Goal: Task Accomplishment & Management: Use online tool/utility

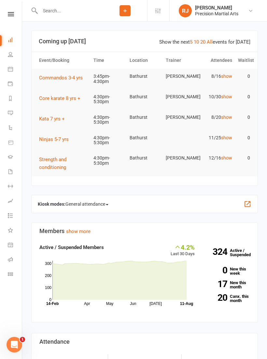
click at [12, 8] on nav "Clubworx Dashboard People Calendar Payments Reports Messages Automations Produc…" at bounding box center [11, 181] width 22 height 359
click at [11, 12] on icon at bounding box center [11, 14] width 6 height 4
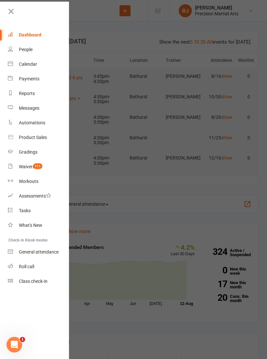
click at [34, 266] on div "Roll call" at bounding box center [26, 266] width 15 height 5
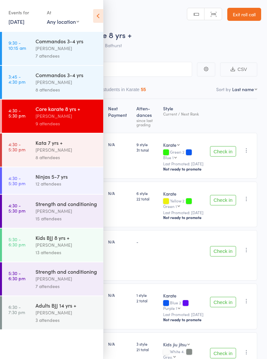
click at [76, 146] on div "Kata 7 yrs +" at bounding box center [66, 142] width 62 height 7
click at [76, 180] on div "Ninjas 5-7 yrs" at bounding box center [66, 176] width 62 height 7
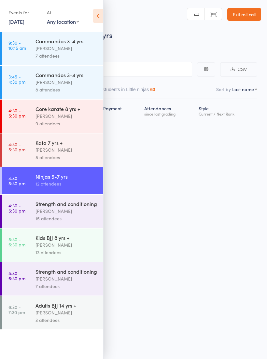
click at [101, 13] on icon at bounding box center [98, 16] width 10 height 14
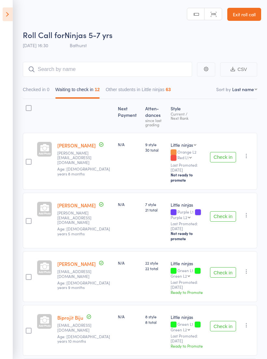
click at [225, 154] on button "Check in" at bounding box center [223, 157] width 26 height 10
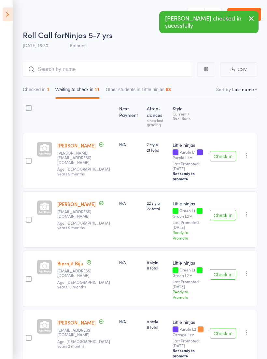
click at [223, 159] on button "Check in" at bounding box center [223, 156] width 26 height 10
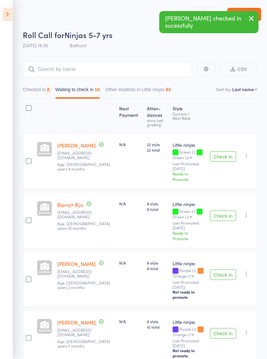
click at [224, 154] on button "Check in" at bounding box center [223, 156] width 26 height 10
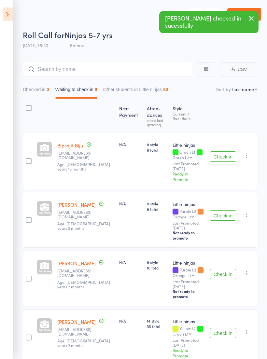
click at [231, 153] on button "Check in" at bounding box center [223, 156] width 26 height 10
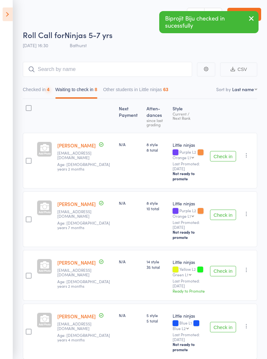
click at [228, 155] on button "Check in" at bounding box center [223, 156] width 26 height 10
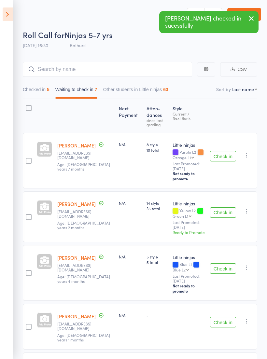
click at [246, 152] on icon "button" at bounding box center [246, 155] width 7 height 7
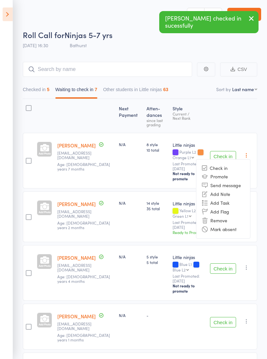
click at [226, 216] on li "Remove" at bounding box center [223, 220] width 54 height 9
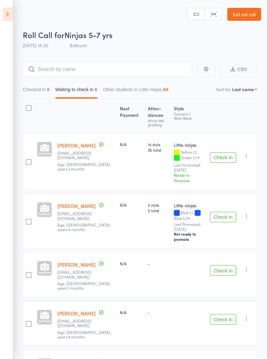
click at [224, 152] on button "Check in" at bounding box center [223, 157] width 26 height 10
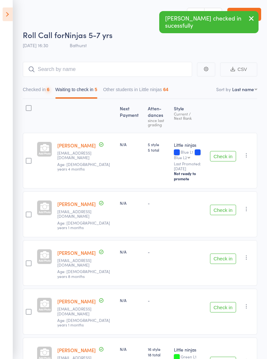
click at [223, 154] on button "Check in" at bounding box center [223, 156] width 26 height 10
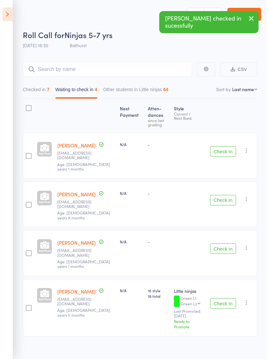
click at [227, 150] on button "Check in" at bounding box center [223, 151] width 26 height 10
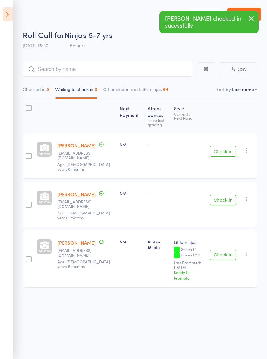
click at [229, 148] on button "Check in" at bounding box center [223, 151] width 26 height 10
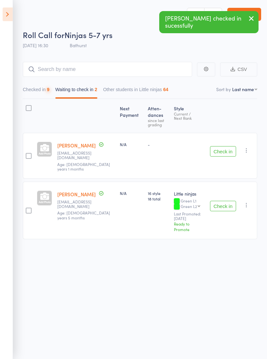
click at [226, 147] on button "Check in" at bounding box center [223, 151] width 26 height 10
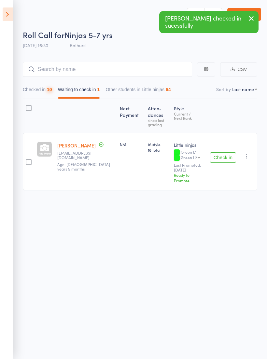
click at [229, 147] on div "Check in Check in Promote Send message Add Note Add Task Add Flag Remove Mark a…" at bounding box center [232, 162] width 50 height 58
click at [228, 154] on button "Check in" at bounding box center [223, 157] width 26 height 10
click at [134, 69] on input "search" at bounding box center [107, 69] width 169 height 15
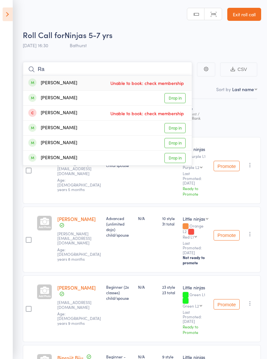
type input "R"
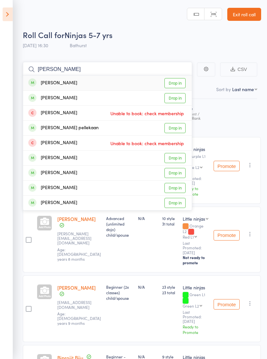
type input "[PERSON_NAME]"
click at [178, 78] on link "Drop in" at bounding box center [174, 83] width 21 height 10
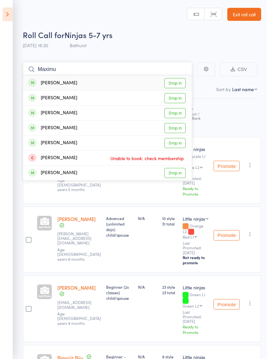
type input "Maximu"
click at [175, 83] on link "Drop in" at bounding box center [174, 83] width 21 height 10
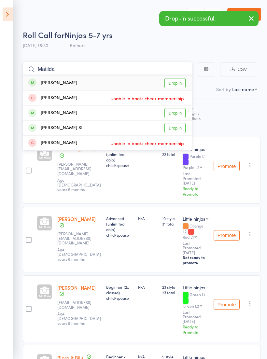
type input "Matilda"
click at [180, 84] on link "Drop in" at bounding box center [174, 83] width 21 height 10
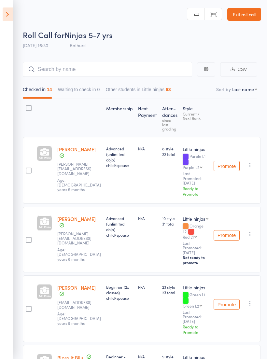
click at [4, 13] on icon at bounding box center [8, 14] width 10 height 14
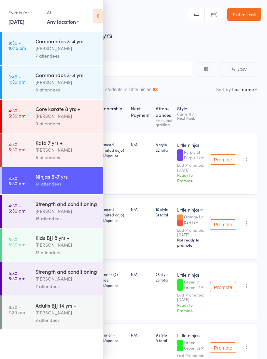
click at [81, 116] on div "[PERSON_NAME]" at bounding box center [66, 115] width 62 height 7
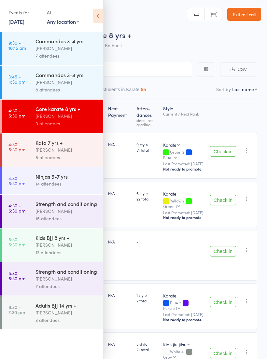
click at [101, 18] on icon at bounding box center [98, 16] width 10 height 14
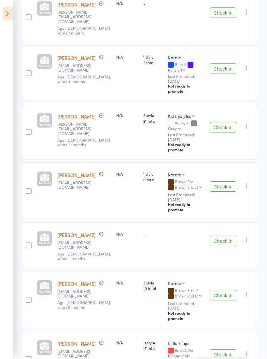
scroll to position [257, 0]
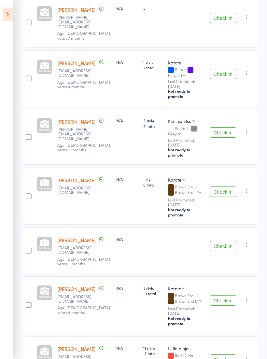
scroll to position [199, 0]
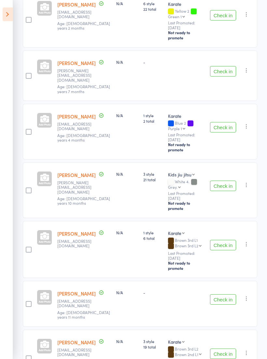
click at [6, 13] on icon at bounding box center [8, 14] width 10 height 14
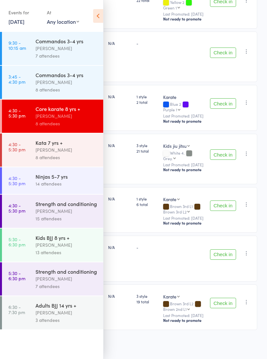
scroll to position [172, 0]
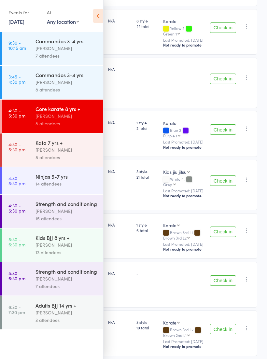
click at [64, 183] on div "14 attendees" at bounding box center [66, 183] width 62 height 7
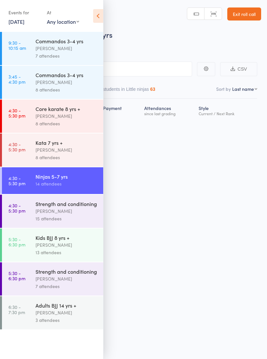
click at [99, 15] on icon at bounding box center [98, 16] width 10 height 14
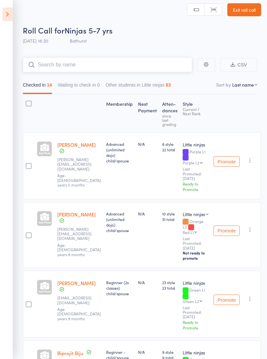
click at [165, 62] on input "search" at bounding box center [107, 64] width 169 height 15
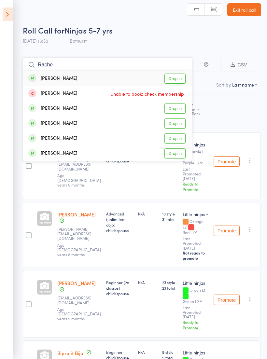
type input "Rache"
click at [177, 121] on link "Drop in" at bounding box center [174, 123] width 21 height 10
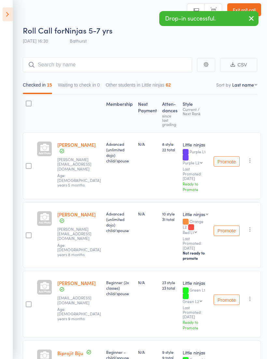
click at [11, 14] on icon at bounding box center [8, 14] width 10 height 14
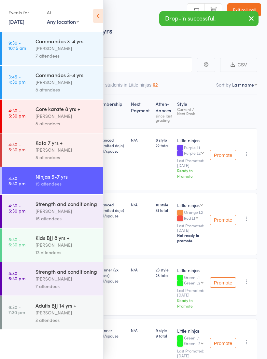
click at [80, 120] on div "[PERSON_NAME]" at bounding box center [66, 115] width 62 height 7
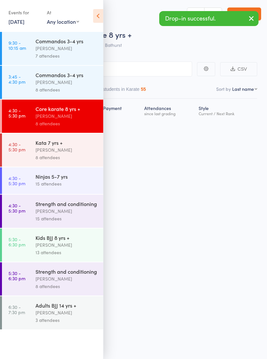
click at [101, 18] on icon at bounding box center [98, 16] width 10 height 14
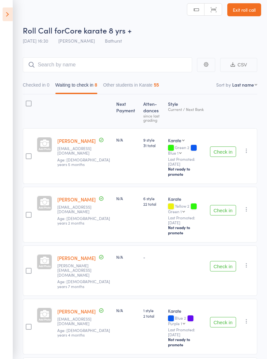
click at [225, 150] on button "Check in" at bounding box center [223, 151] width 26 height 10
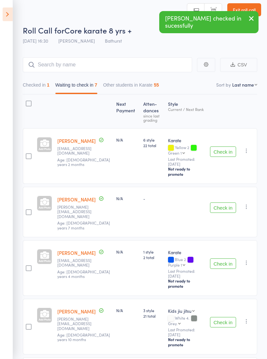
click at [222, 146] on button "Check in" at bounding box center [223, 151] width 26 height 10
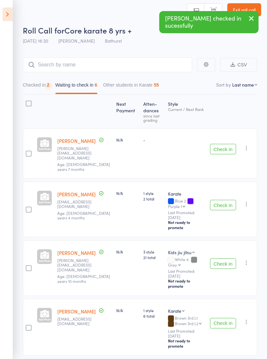
click at [223, 151] on button "Check in" at bounding box center [223, 149] width 26 height 10
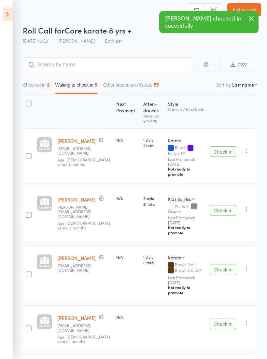
click at [227, 146] on button "Check in" at bounding box center [223, 151] width 26 height 10
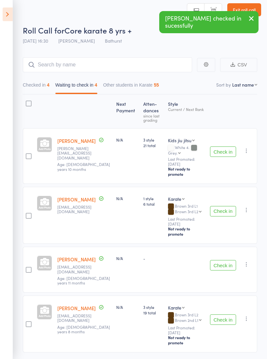
click at [221, 146] on button "Check in" at bounding box center [223, 151] width 26 height 10
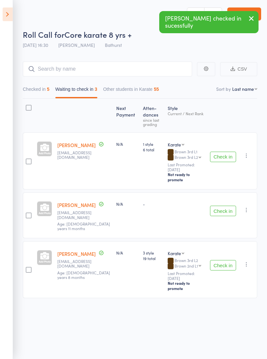
click at [243, 151] on button "button" at bounding box center [246, 155] width 8 height 8
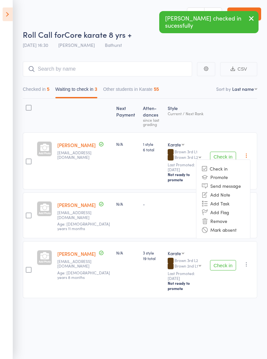
click at [223, 216] on li "Remove" at bounding box center [223, 220] width 54 height 9
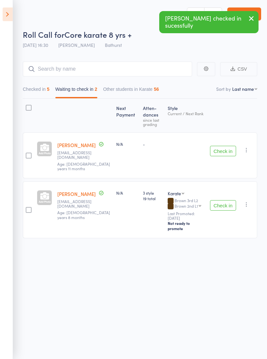
click at [224, 147] on button "Check in" at bounding box center [223, 151] width 26 height 10
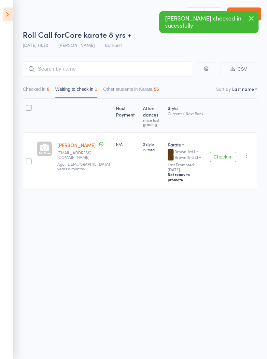
click at [246, 152] on icon "button" at bounding box center [246, 155] width 7 height 7
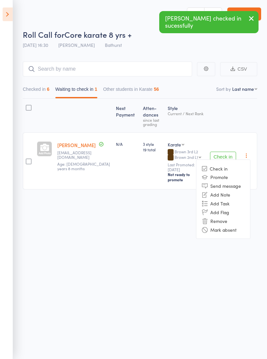
click at [226, 216] on li "Remove" at bounding box center [223, 220] width 54 height 9
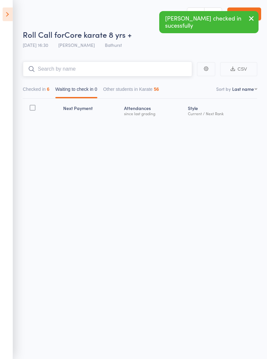
click at [159, 64] on input "search" at bounding box center [107, 68] width 169 height 15
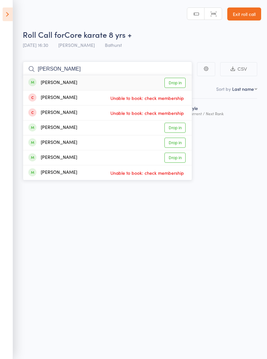
type input "[PERSON_NAME]"
click at [178, 78] on link "Drop in" at bounding box center [174, 83] width 21 height 10
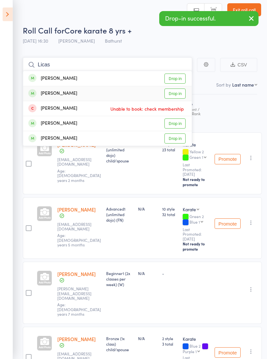
type input "Licas"
click at [176, 95] on link "Drop in" at bounding box center [174, 93] width 21 height 10
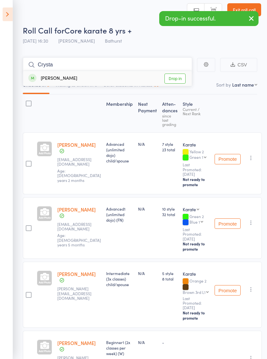
type input "Crysta"
click at [175, 77] on link "Drop in" at bounding box center [174, 78] width 21 height 10
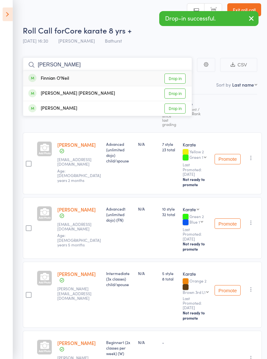
type input "[PERSON_NAME]"
click at [176, 77] on link "Drop in" at bounding box center [174, 78] width 21 height 10
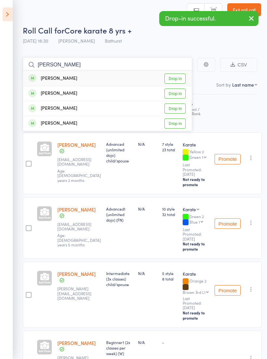
type input "[PERSON_NAME]"
click at [180, 78] on link "Drop in" at bounding box center [174, 78] width 21 height 10
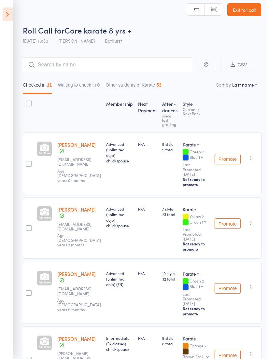
click at [16, 21] on header "Roll Call for Core karate 8 yrs + [DATE] 16:30 [PERSON_NAME] Bathurst Manual se…" at bounding box center [133, 21] width 267 height 52
click at [9, 16] on icon at bounding box center [8, 14] width 10 height 14
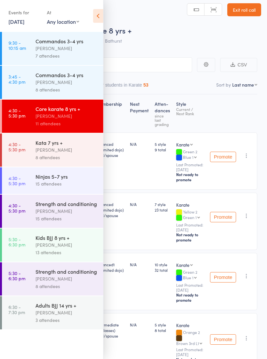
click at [63, 149] on div "[PERSON_NAME]" at bounding box center [66, 149] width 62 height 7
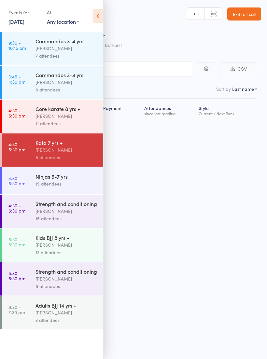
click at [97, 17] on icon at bounding box center [98, 16] width 10 height 14
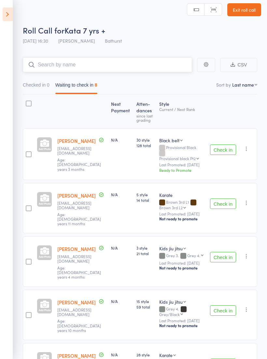
click at [102, 60] on input "search" at bounding box center [107, 64] width 169 height 15
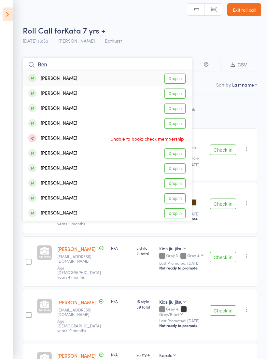
type input "Ben"
click at [176, 125] on link "Drop in" at bounding box center [174, 123] width 21 height 10
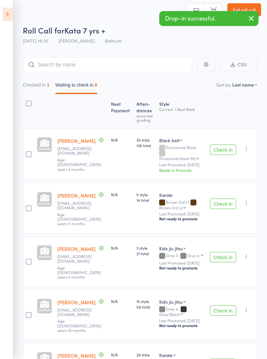
click at [11, 13] on icon at bounding box center [8, 14] width 10 height 14
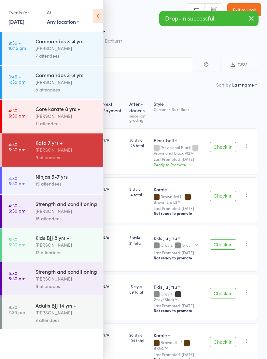
click at [97, 17] on icon at bounding box center [98, 16] width 10 height 14
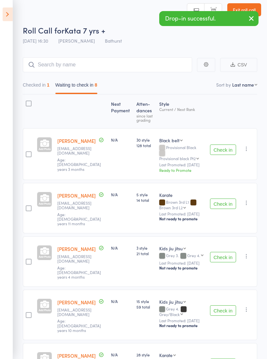
click at [46, 85] on button "Checked in 1" at bounding box center [36, 86] width 27 height 15
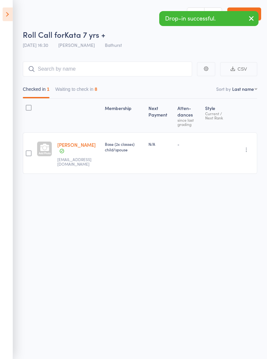
click at [248, 146] on icon "button" at bounding box center [246, 149] width 7 height 7
click at [228, 202] on li "Remove" at bounding box center [223, 206] width 54 height 9
click at [107, 65] on input "search" at bounding box center [107, 68] width 169 height 15
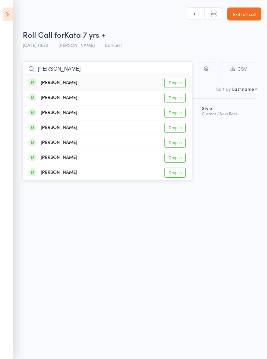
type input "[PERSON_NAME]"
click at [178, 93] on link "Drop in" at bounding box center [174, 98] width 21 height 10
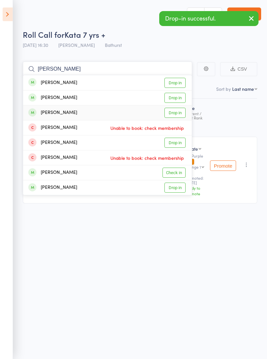
type input "[PERSON_NAME]"
click at [181, 108] on link "Drop in" at bounding box center [174, 113] width 21 height 10
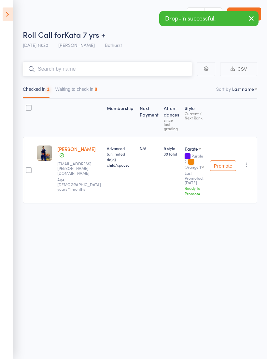
click at [97, 85] on button "Waiting to check in 8" at bounding box center [76, 90] width 42 height 15
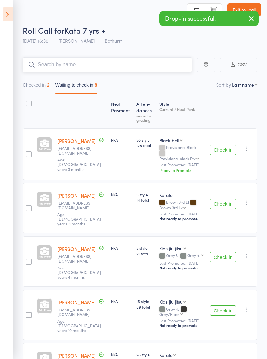
click at [94, 72] on input "search" at bounding box center [107, 64] width 169 height 15
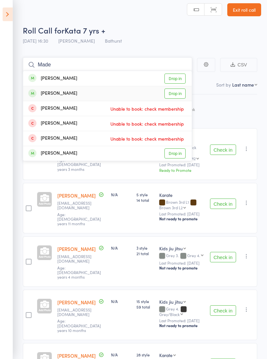
type input "Made"
click at [179, 91] on link "Drop in" at bounding box center [174, 93] width 21 height 10
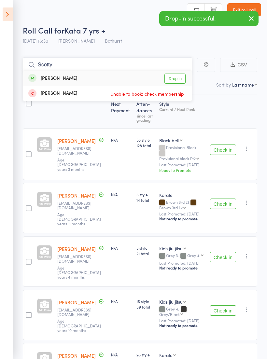
type input "Scotty"
click at [179, 74] on link "Drop in" at bounding box center [174, 78] width 21 height 10
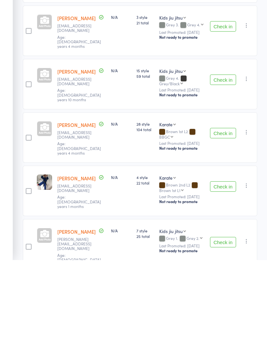
click at [226, 280] on button "Check in" at bounding box center [223, 285] width 26 height 10
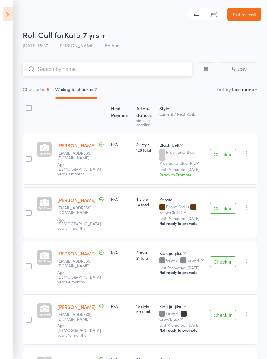
click at [107, 70] on input "search" at bounding box center [107, 69] width 169 height 15
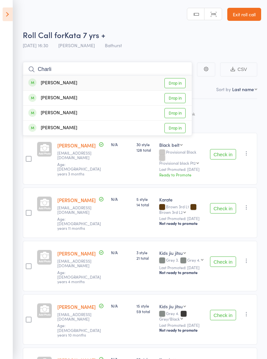
type input "Charli"
click at [177, 82] on link "Drop in" at bounding box center [174, 83] width 21 height 10
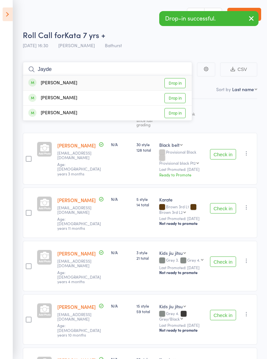
type input "Jayde"
click at [178, 83] on link "Drop in" at bounding box center [174, 83] width 21 height 10
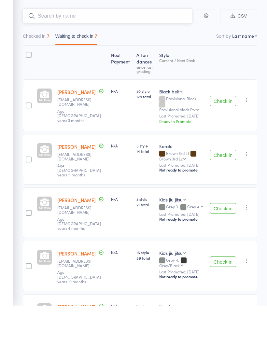
scroll to position [134, 0]
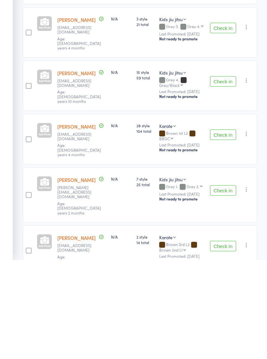
click at [227, 339] on button "Check in" at bounding box center [223, 344] width 26 height 10
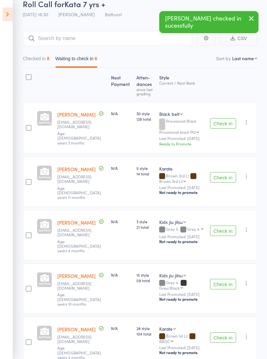
scroll to position [0, 0]
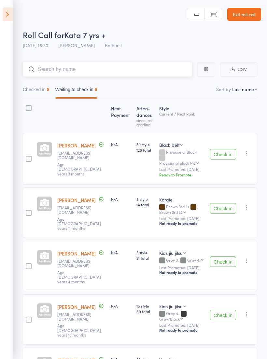
click at [112, 65] on input "search" at bounding box center [107, 69] width 169 height 15
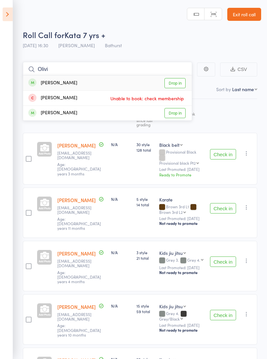
type input "Olivi"
click at [180, 87] on link "Drop in" at bounding box center [174, 83] width 21 height 10
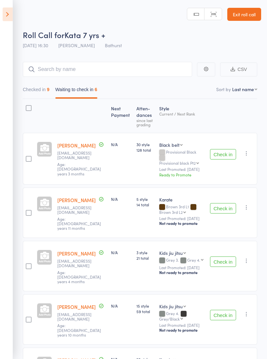
click at [228, 203] on button "Check in" at bounding box center [223, 208] width 26 height 10
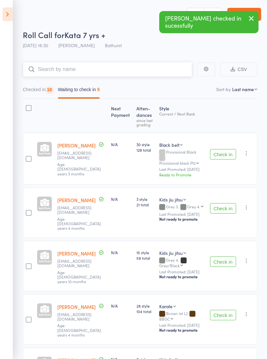
click at [135, 70] on input "search" at bounding box center [107, 69] width 169 height 15
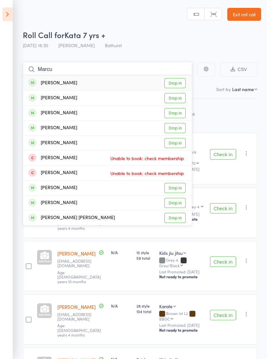
type input "Marcu"
click at [181, 99] on link "Drop in" at bounding box center [174, 98] width 21 height 10
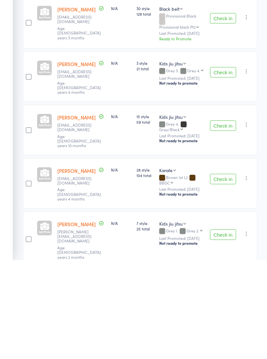
click at [228, 272] on button "Check in" at bounding box center [223, 277] width 26 height 10
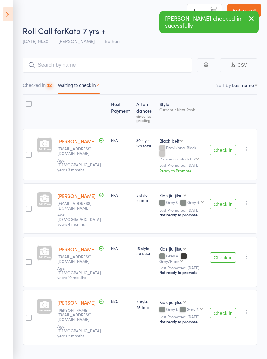
scroll to position [5, 0]
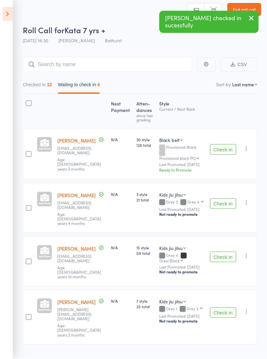
click at [220, 148] on button "Check in" at bounding box center [223, 149] width 26 height 10
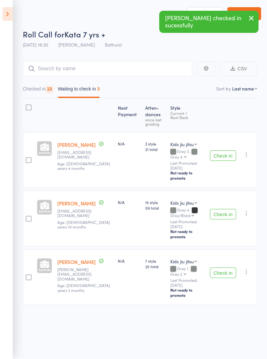
click at [222, 150] on button "Check in" at bounding box center [223, 155] width 26 height 10
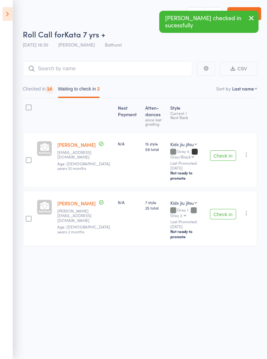
click at [226, 150] on button "Check in" at bounding box center [223, 155] width 26 height 10
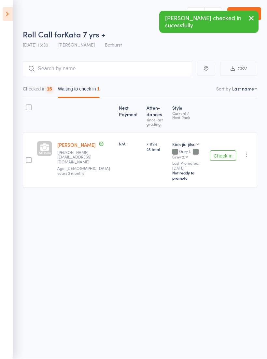
click at [224, 150] on button "Check in" at bounding box center [223, 155] width 26 height 10
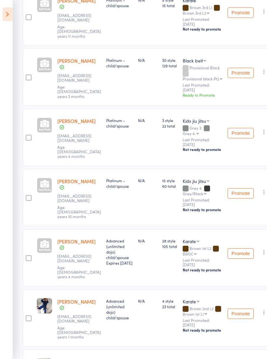
scroll to position [0, 0]
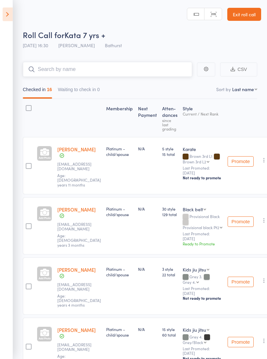
click at [118, 75] on input "search" at bounding box center [107, 69] width 169 height 15
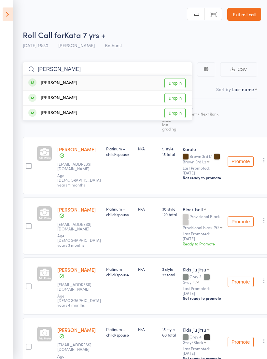
type input "[PERSON_NAME]"
click at [176, 86] on link "Drop in" at bounding box center [174, 83] width 21 height 10
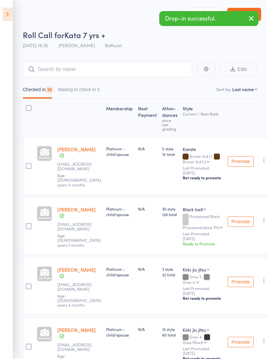
click at [254, 18] on icon "button" at bounding box center [251, 18] width 8 height 8
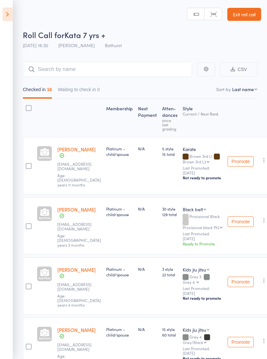
click at [251, 11] on link "Exit roll call" at bounding box center [244, 14] width 34 height 13
